Goal: Find contact information: Obtain details needed to contact an individual or organization

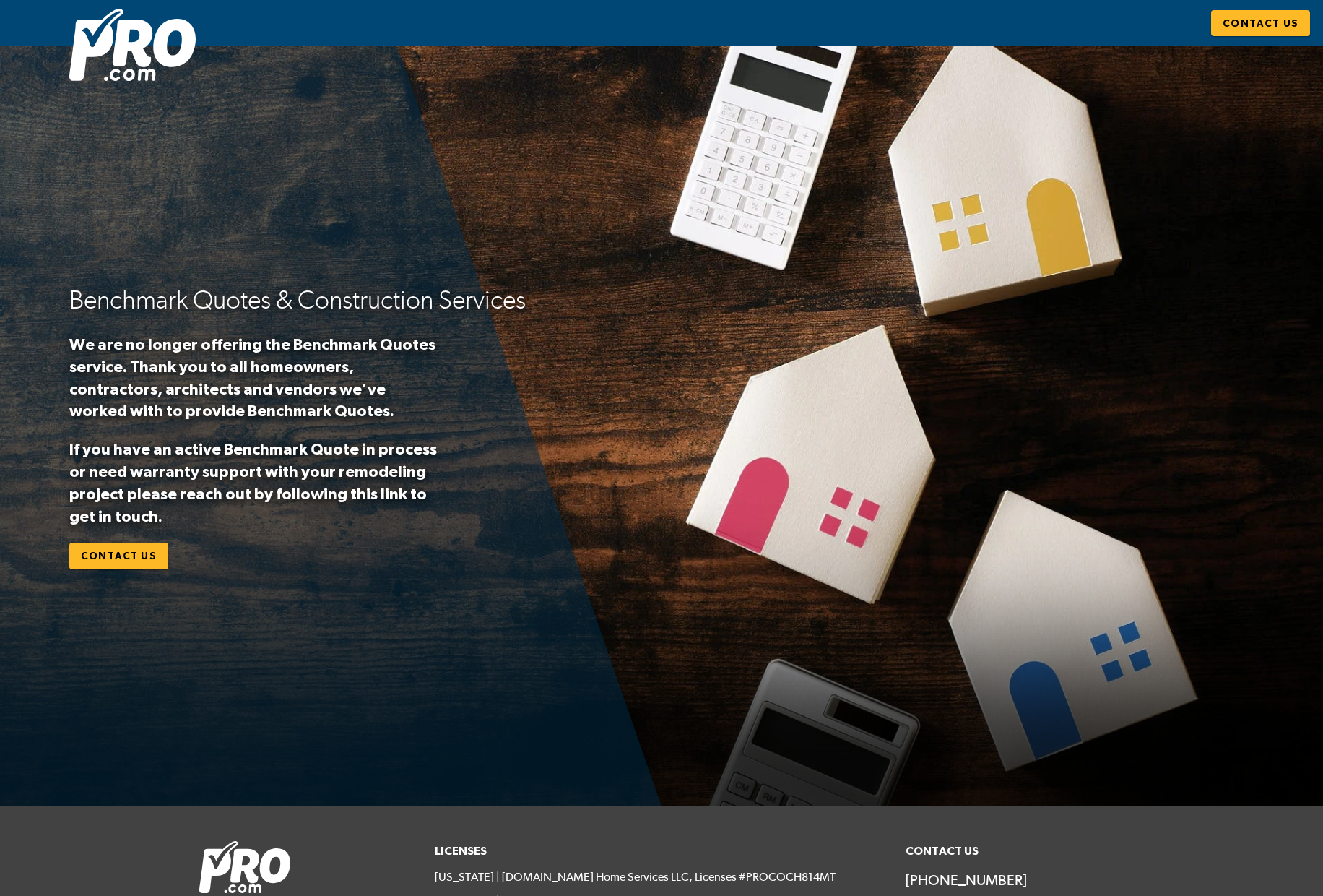
click at [207, 360] on p "We are no longer offering the Benchmark Quotes service. Thank you to all homeow…" at bounding box center [257, 377] width 376 height 89
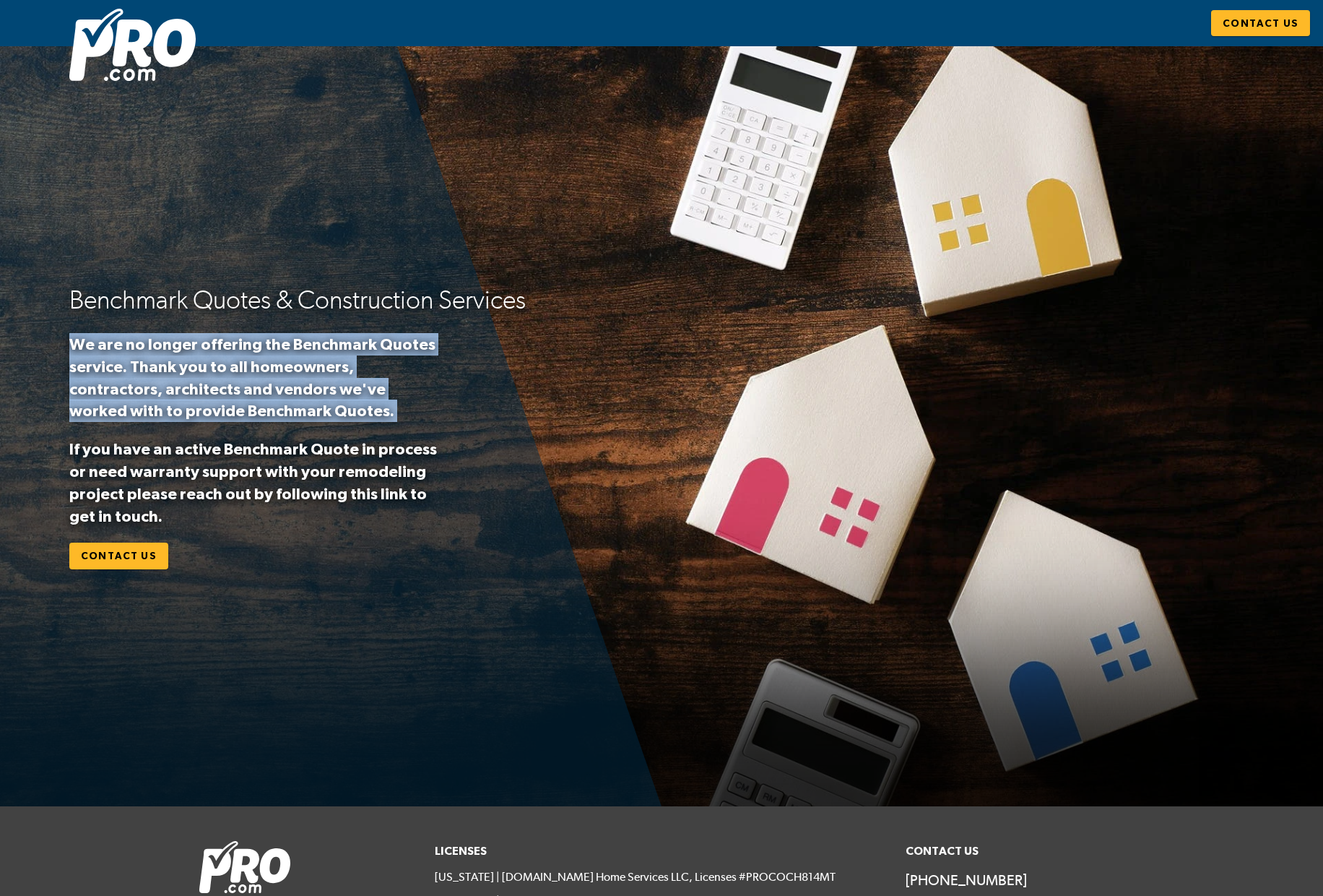
click at [207, 360] on p "We are no longer offering the Benchmark Quotes service. Thank you to all homeow…" at bounding box center [257, 377] width 376 height 89
click at [343, 399] on p "We are no longer offering the Benchmark Quotes service. Thank you to all homeow…" at bounding box center [257, 377] width 376 height 89
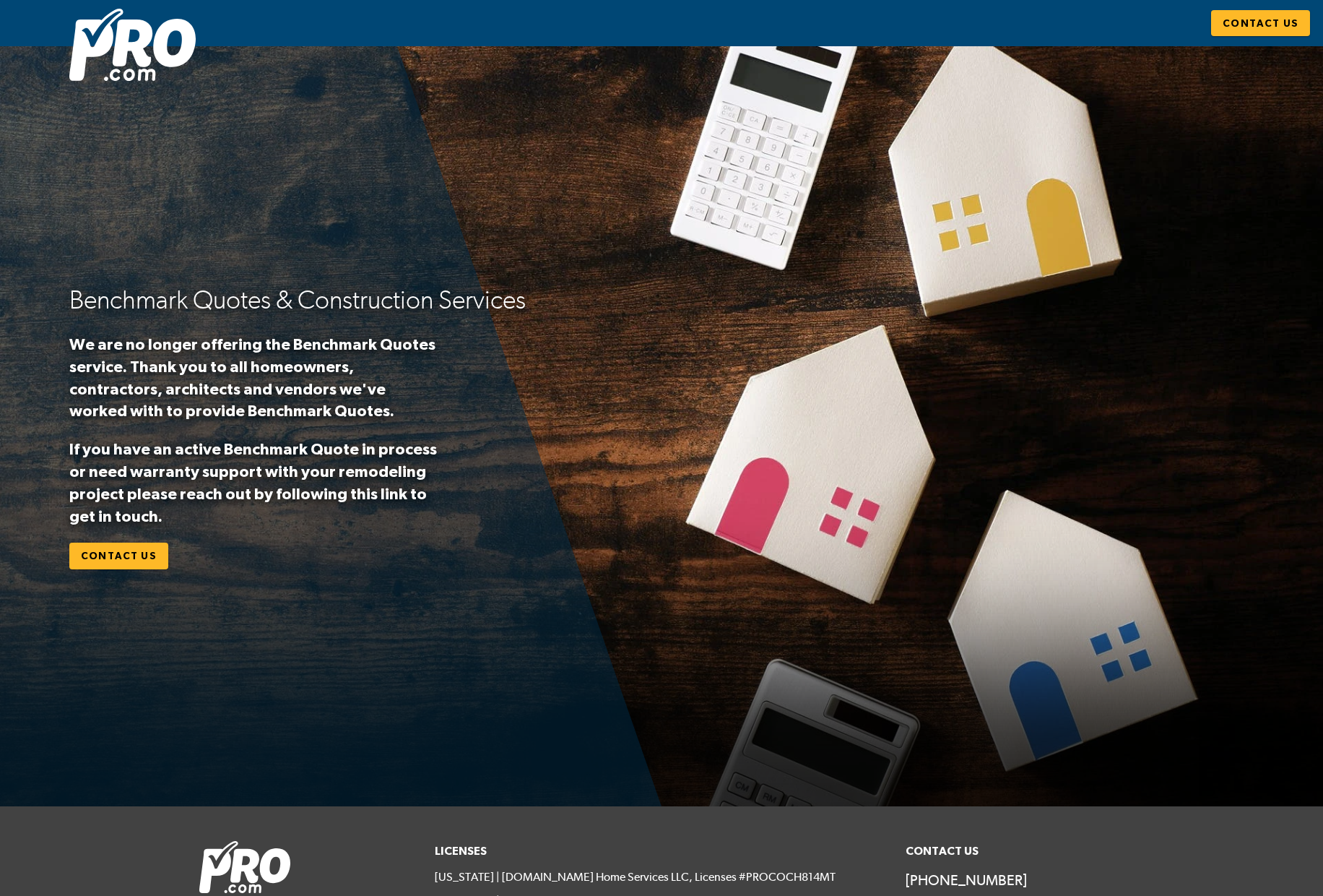
click at [145, 552] on span "Contact Us" at bounding box center [118, 556] width 76 height 18
